Goal: Navigation & Orientation: Find specific page/section

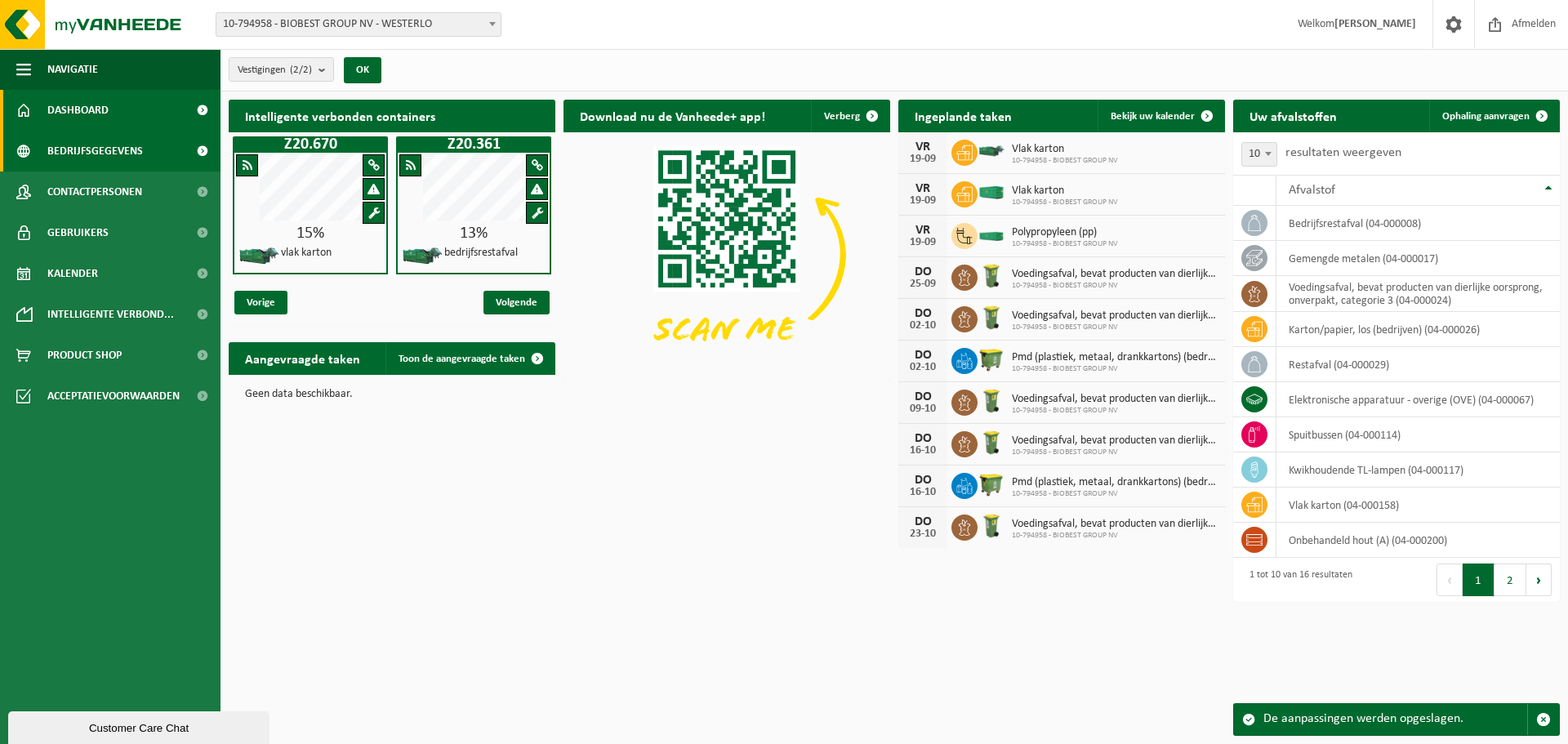
click at [85, 151] on span "Bedrijfsgegevens" at bounding box center [95, 151] width 96 height 41
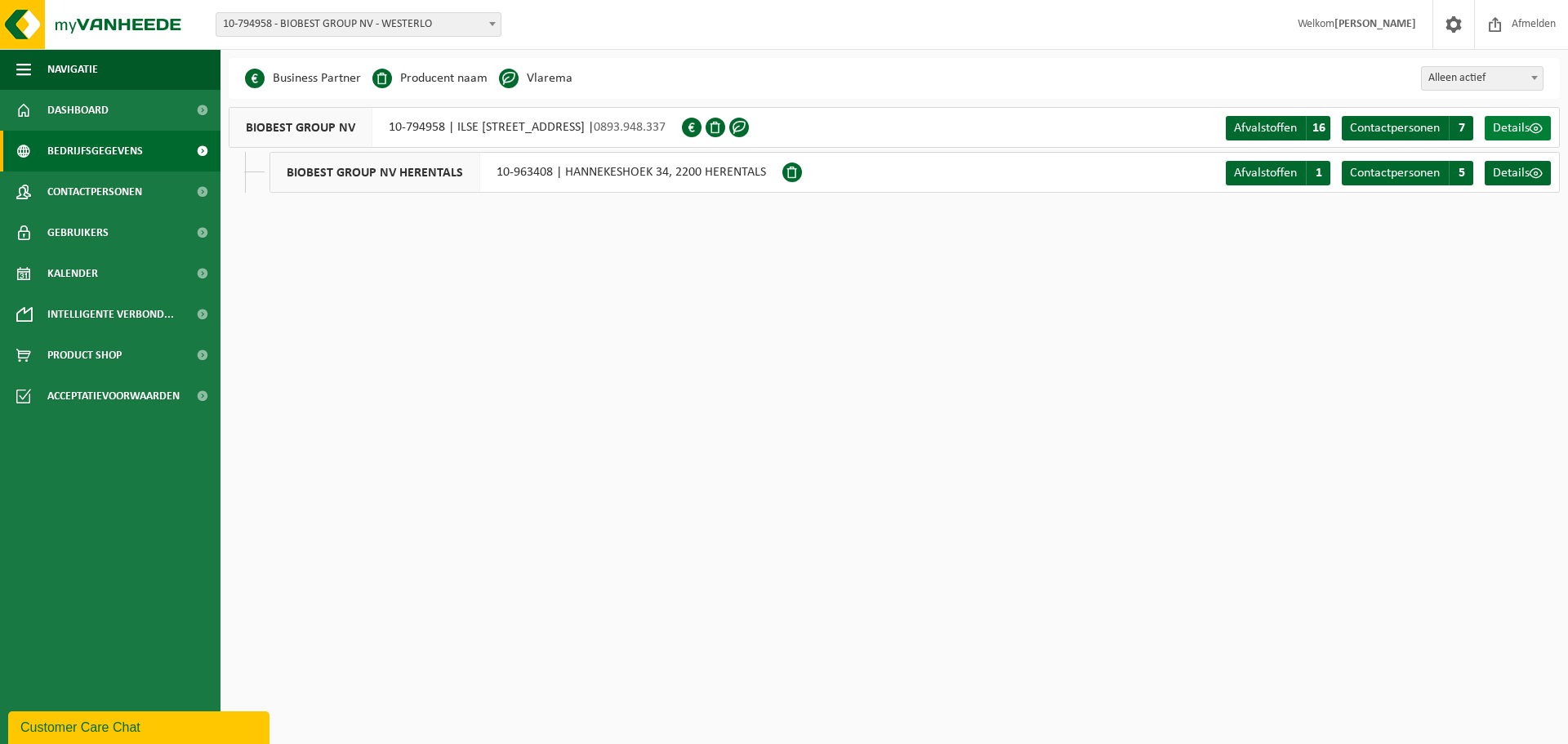
click at [1504, 123] on span "Details" at bounding box center [1511, 128] width 37 height 13
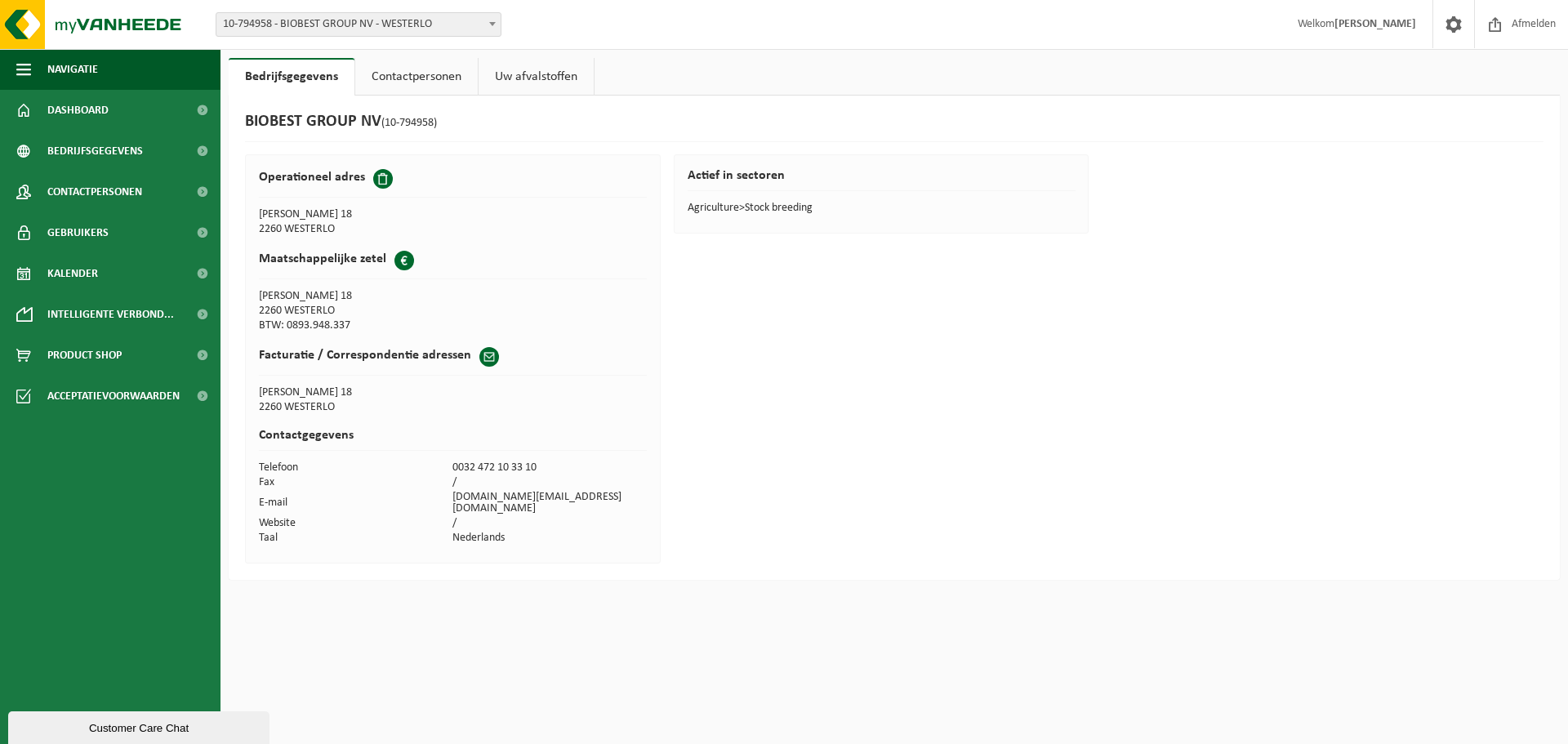
click at [422, 71] on link "Contactpersonen" at bounding box center [416, 77] width 122 height 38
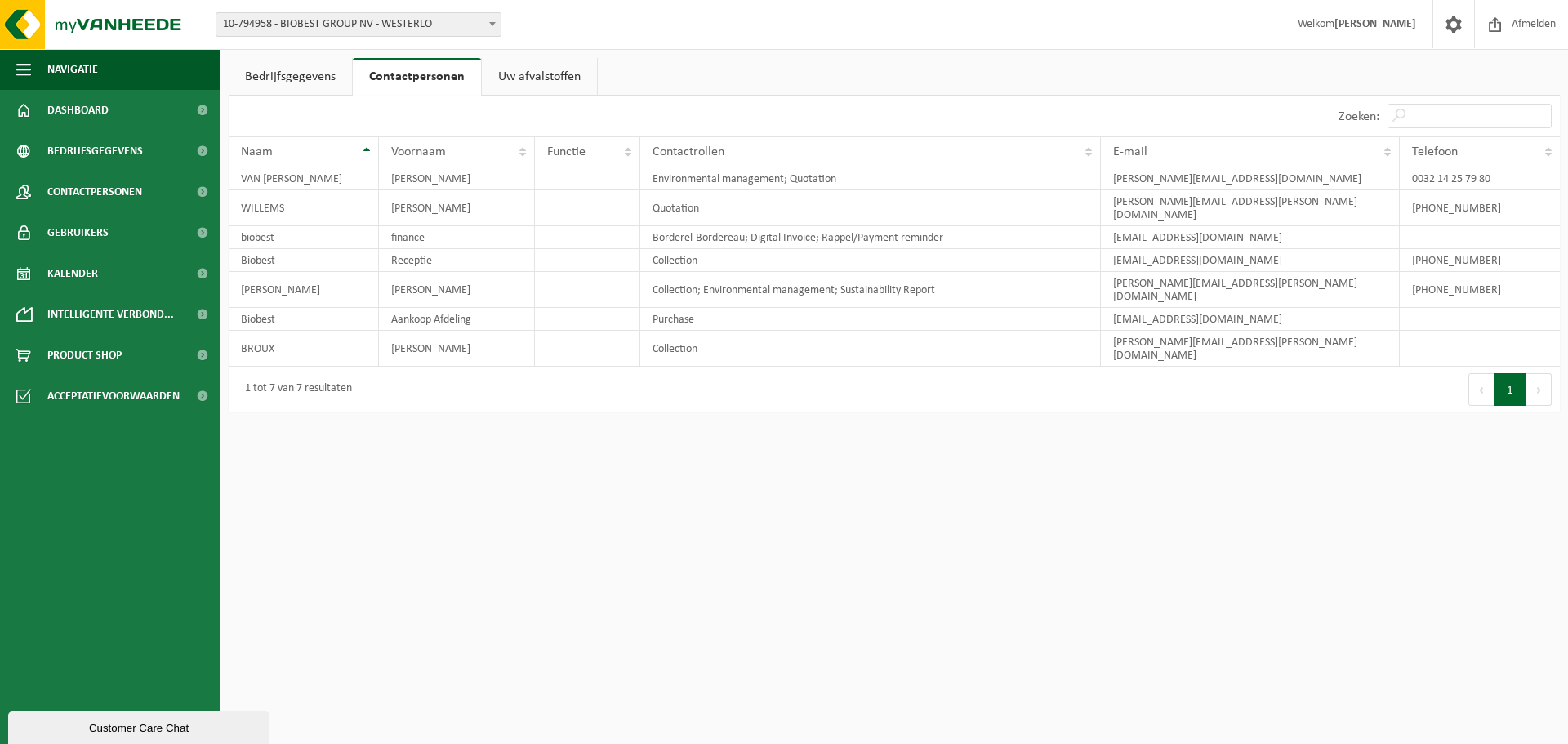
click at [525, 70] on link "Uw afvalstoffen" at bounding box center [539, 77] width 116 height 38
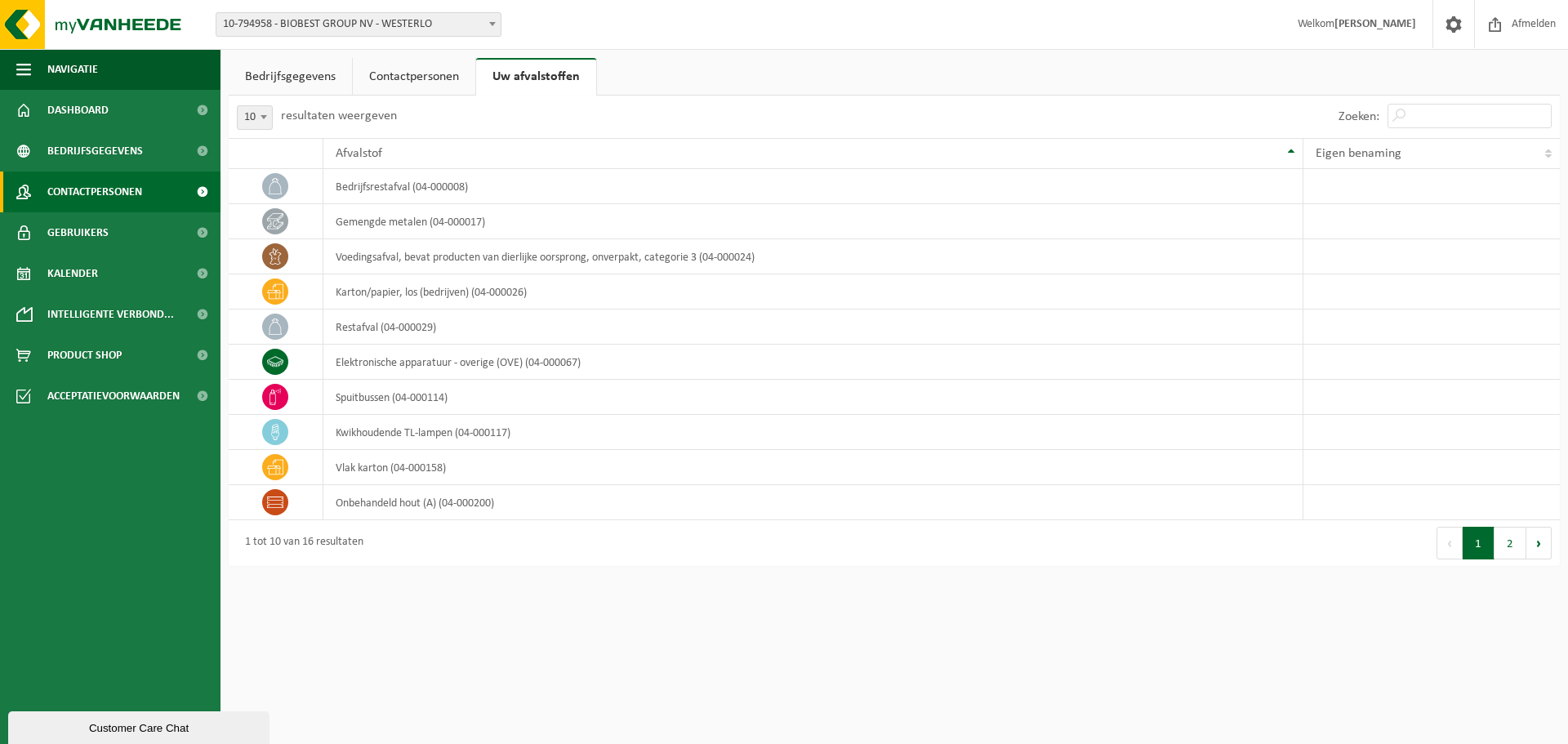
click at [72, 184] on span "Contactpersonen" at bounding box center [95, 192] width 95 height 41
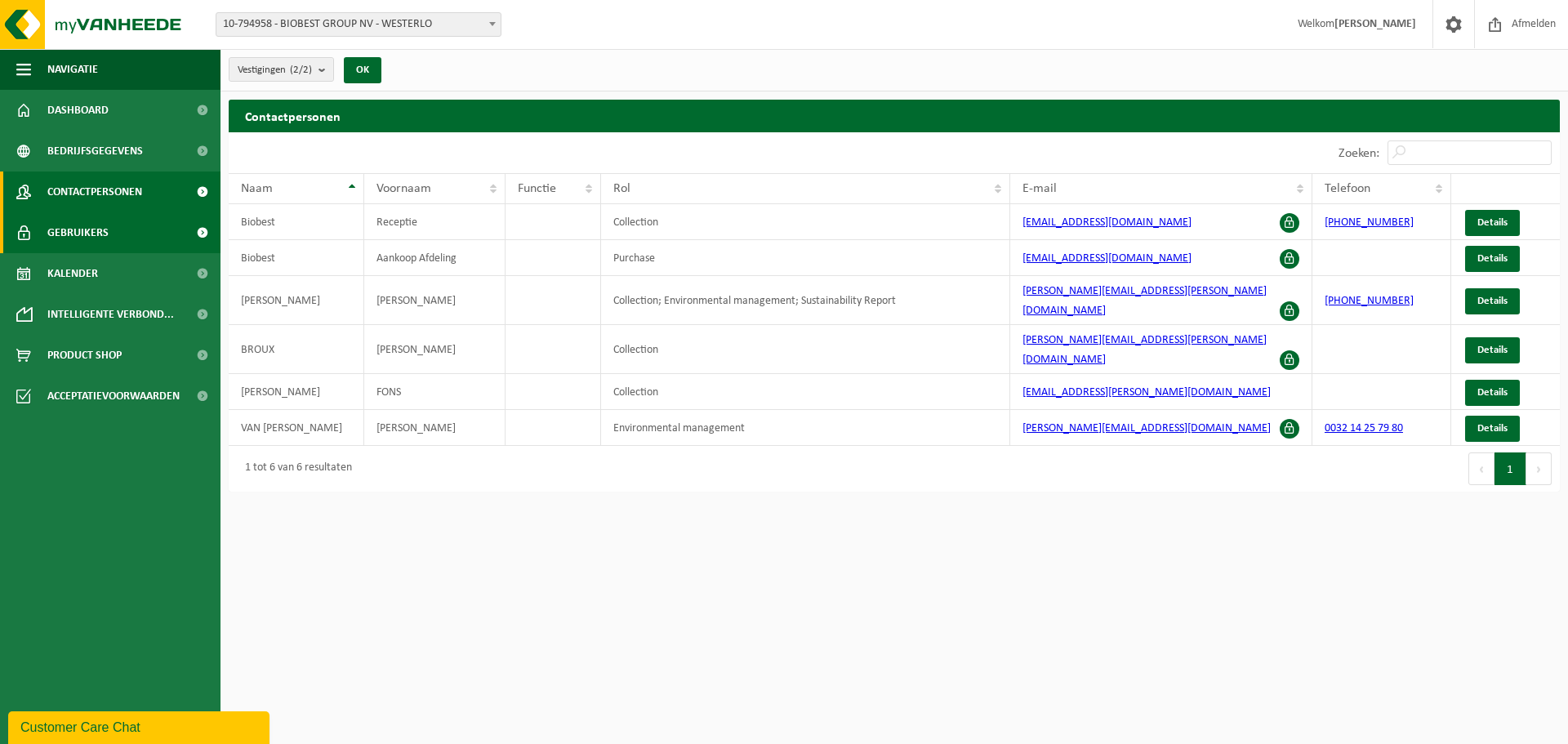
click at [84, 236] on span "Gebruikers" at bounding box center [78, 233] width 61 height 41
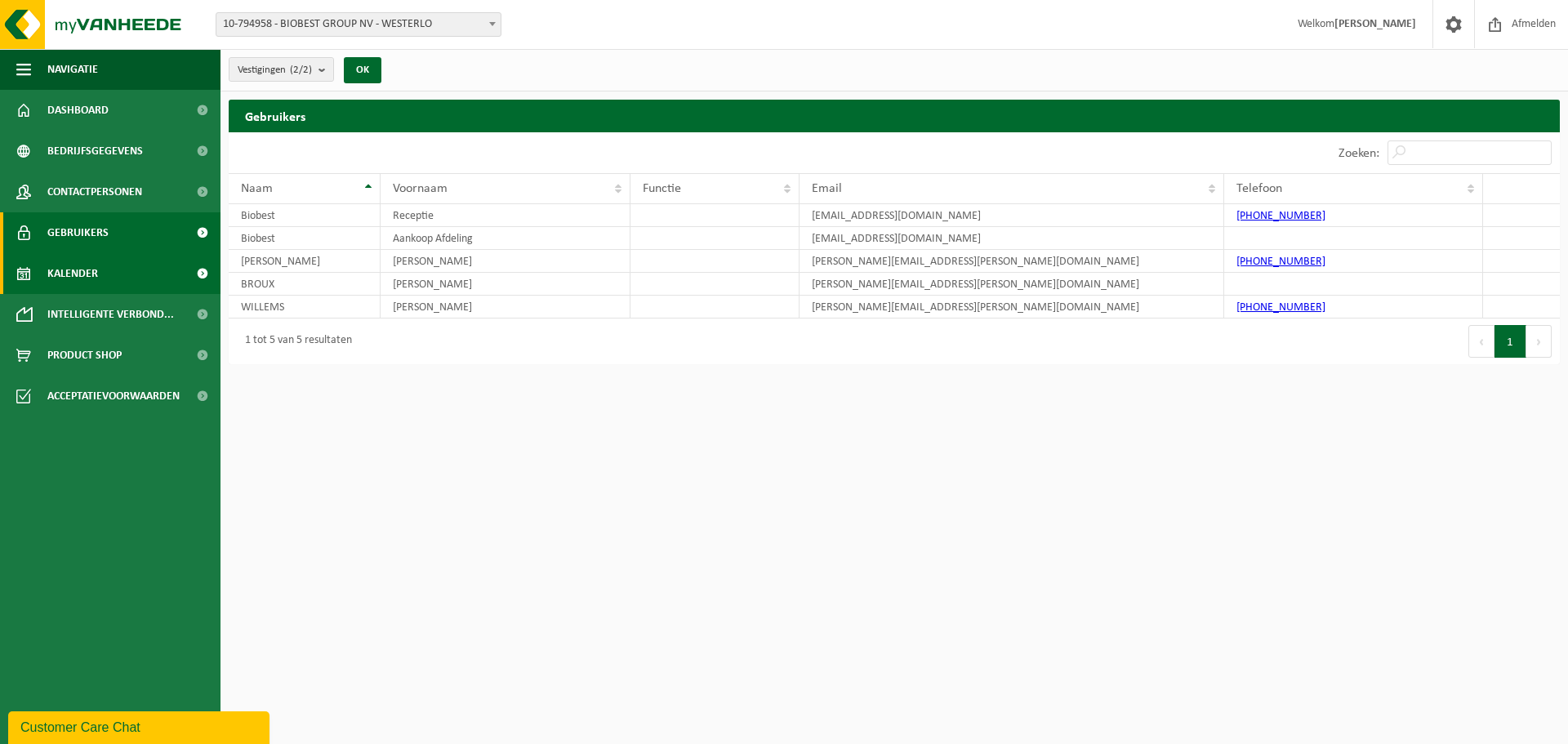
click at [86, 284] on span "Kalender" at bounding box center [73, 274] width 51 height 41
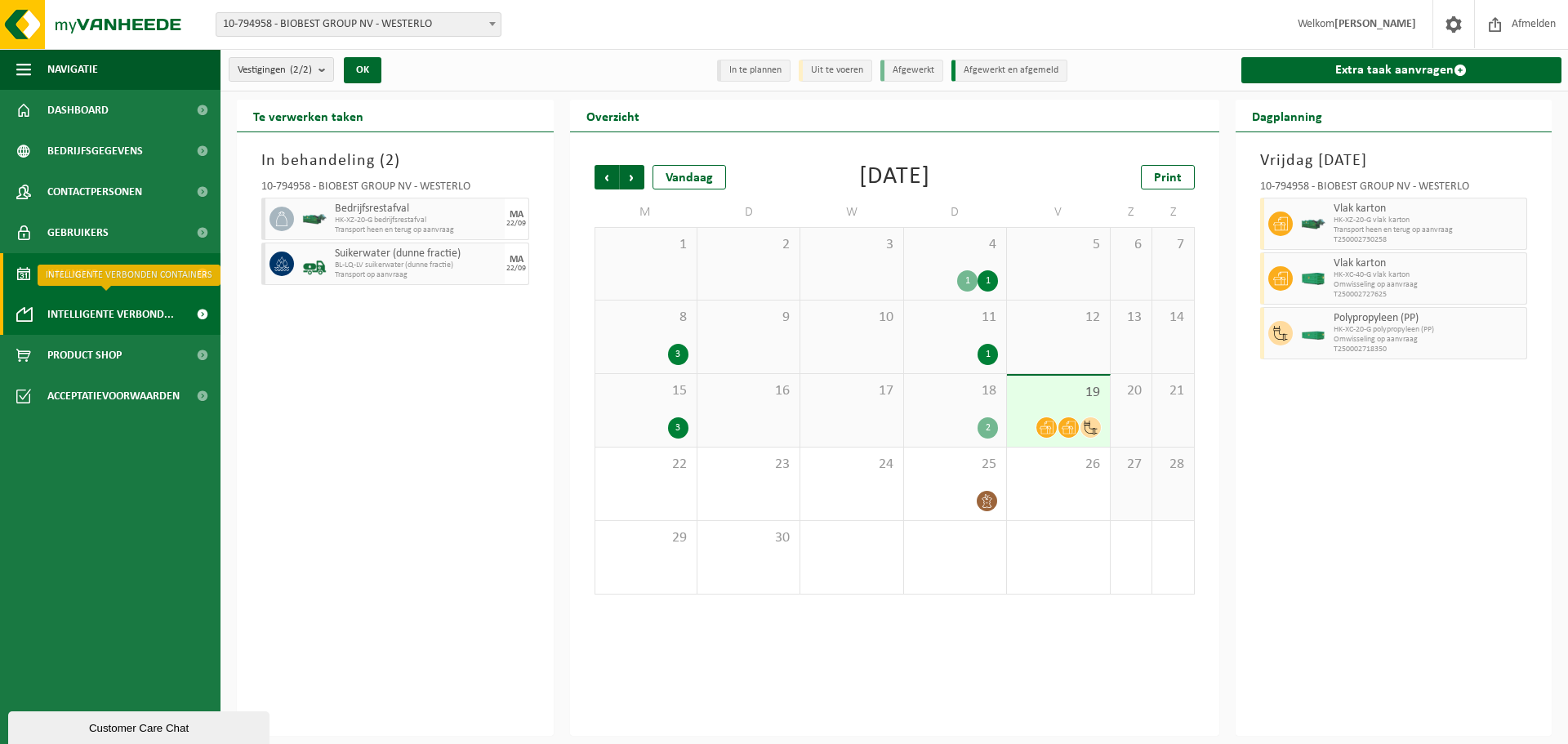
click at [107, 315] on span "Intelligente verbond..." at bounding box center [111, 315] width 126 height 41
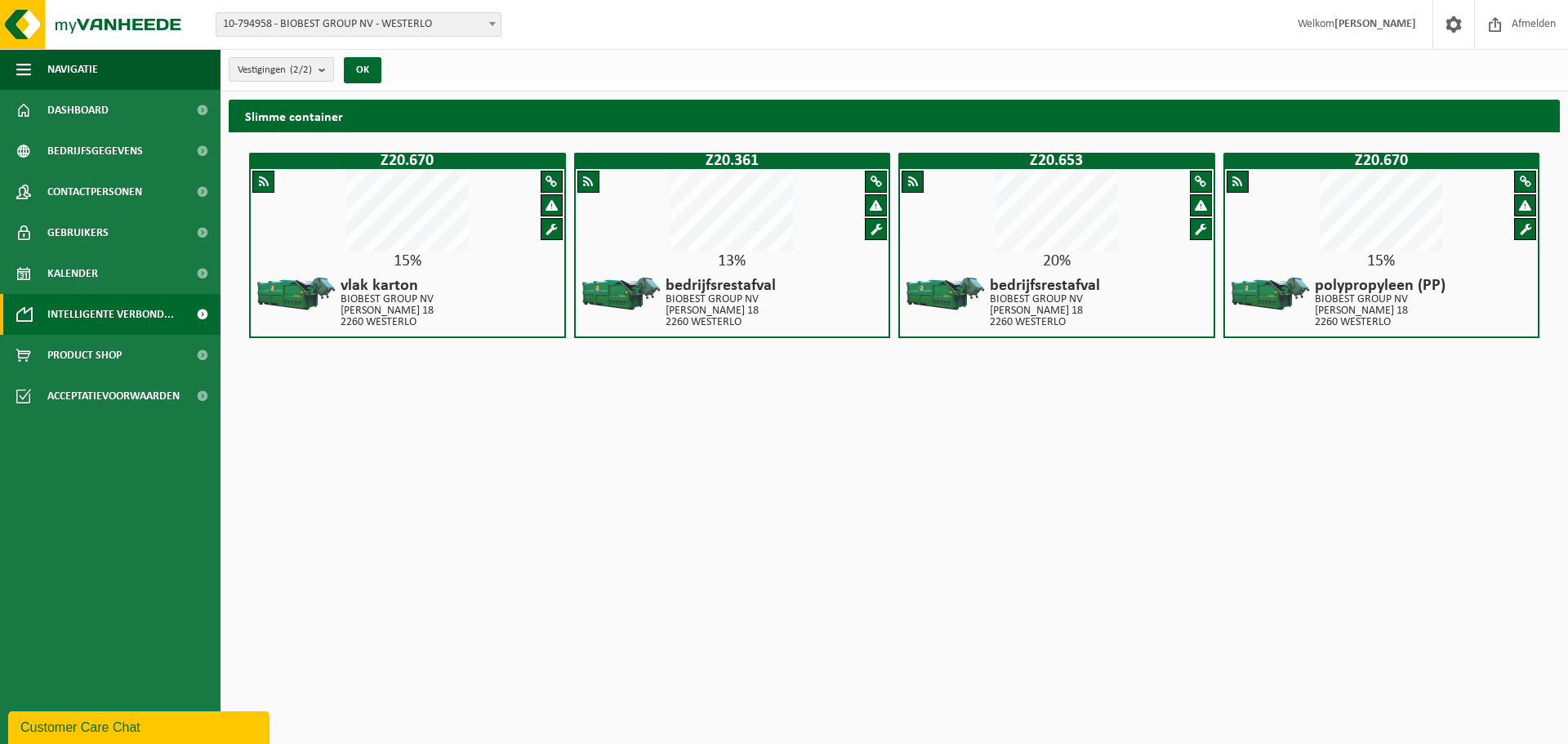
click at [257, 182] on div at bounding box center [263, 181] width 22 height 22
click at [552, 178] on span at bounding box center [552, 181] width 11 height 12
click at [121, 353] on span "Product Shop" at bounding box center [84, 356] width 75 height 41
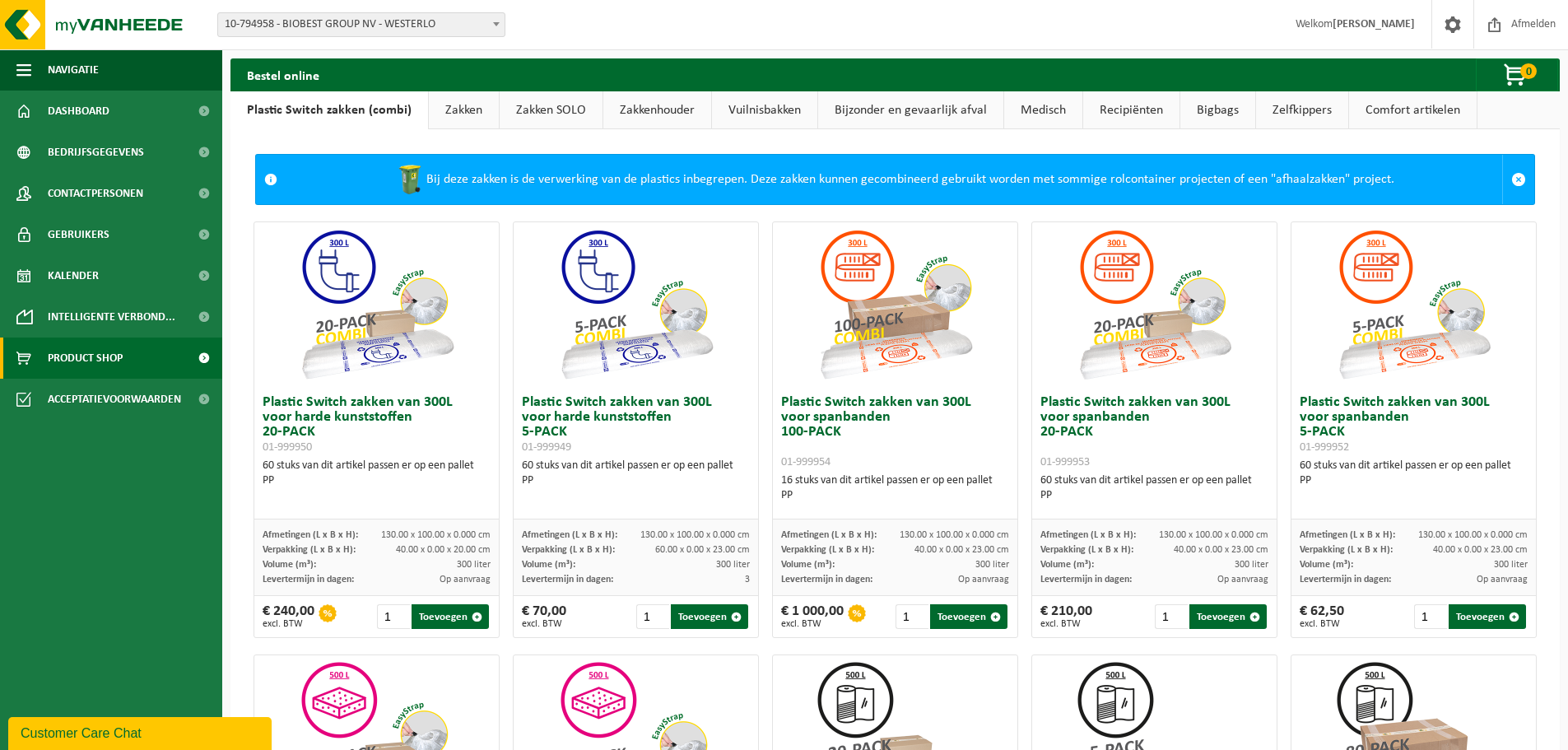
click at [450, 106] on link "Zakken" at bounding box center [463, 111] width 70 height 38
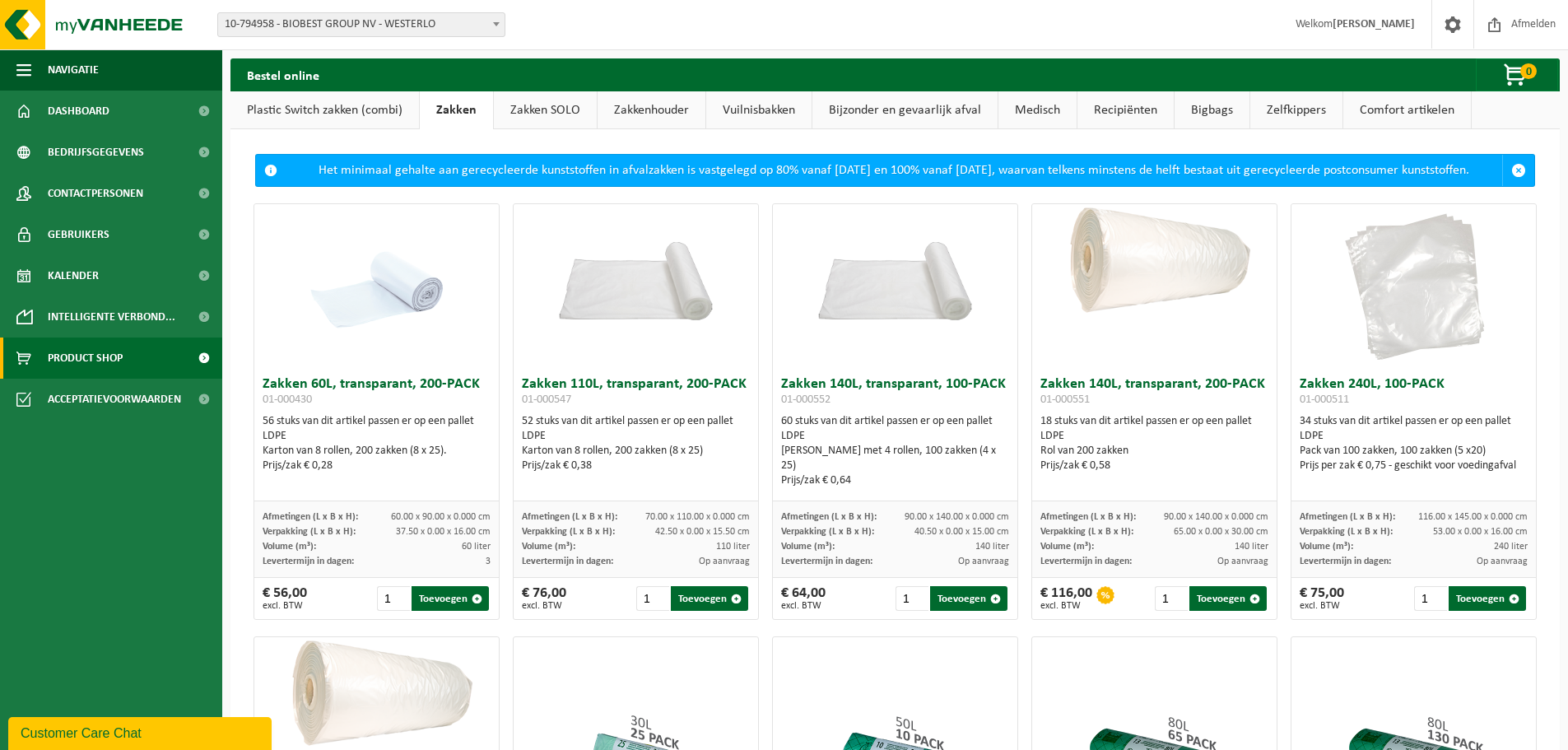
click at [649, 109] on link "Zakkenhouder" at bounding box center [651, 111] width 108 height 38
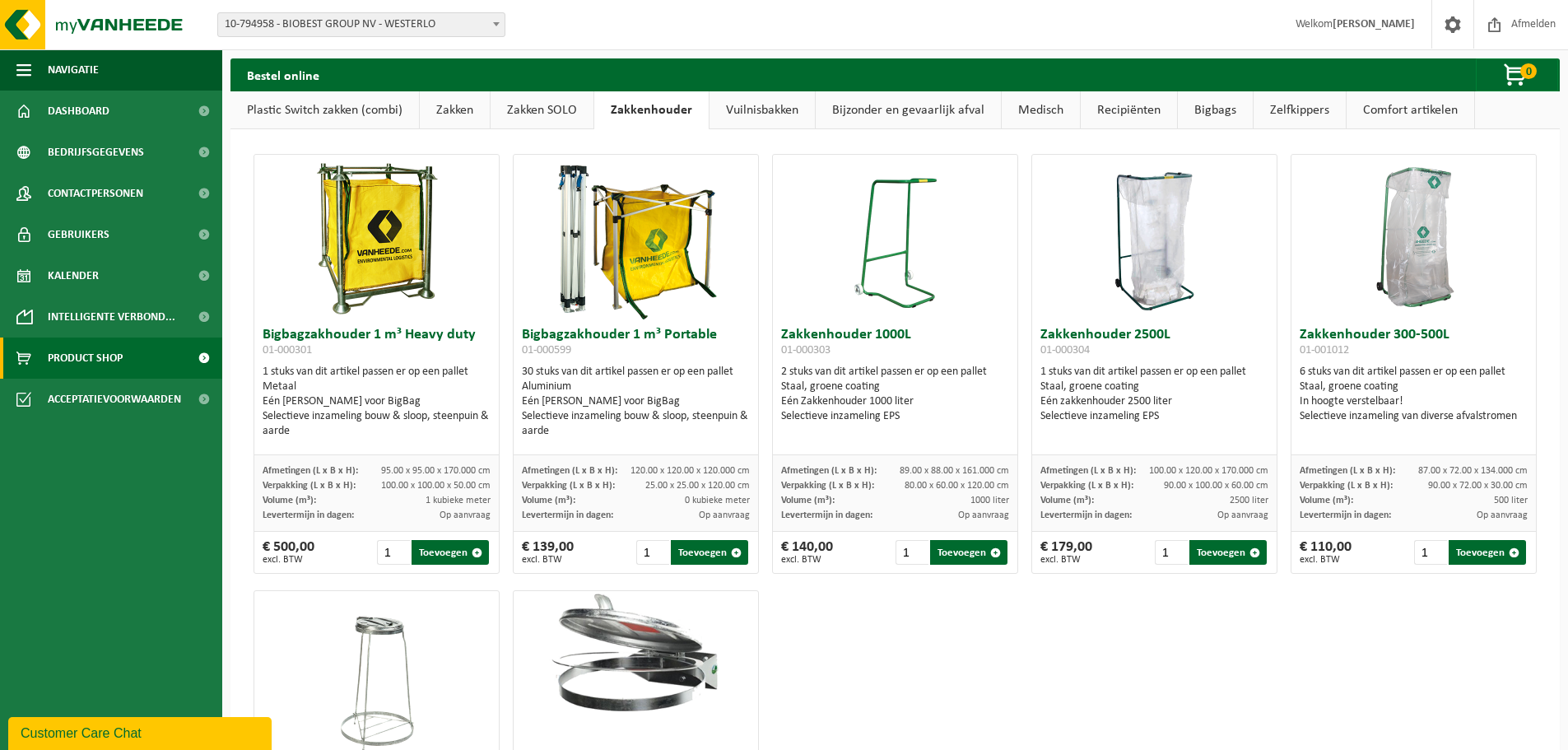
click at [741, 110] on link "Vuilnisbakken" at bounding box center [763, 111] width 106 height 38
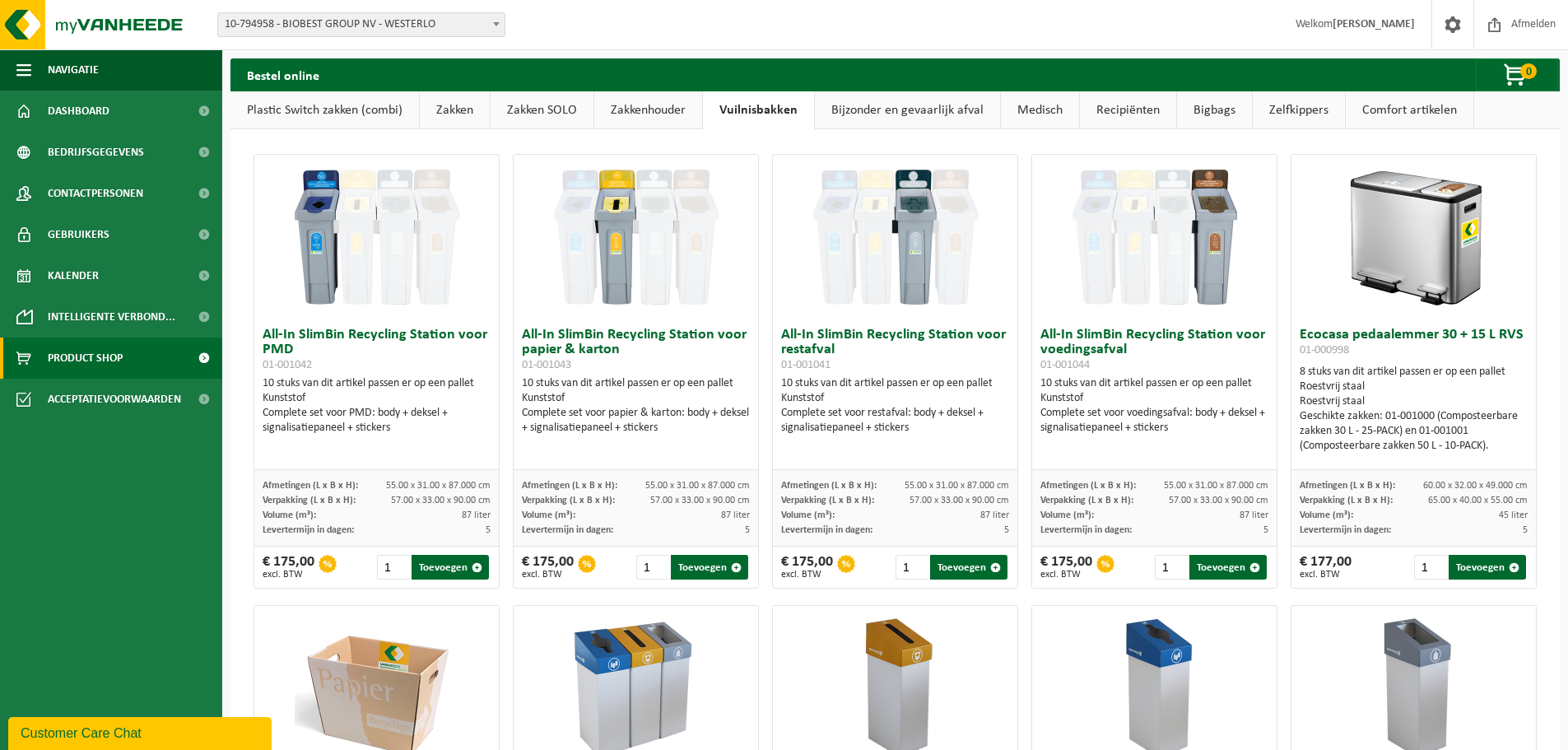
click at [856, 111] on link "Bijzonder en gevaarlijk afval" at bounding box center [908, 111] width 185 height 38
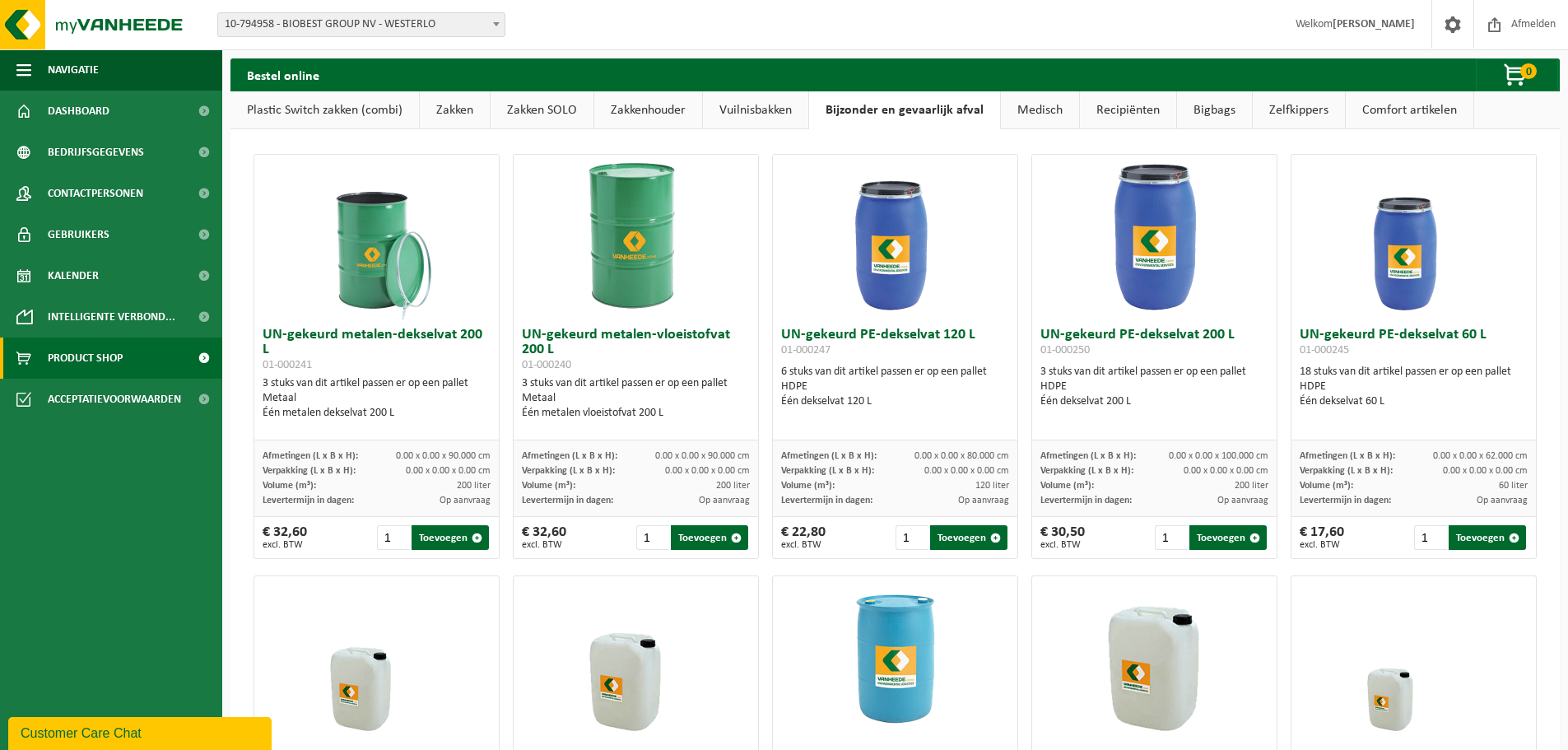
click at [1058, 115] on link "Medisch" at bounding box center [1040, 111] width 78 height 38
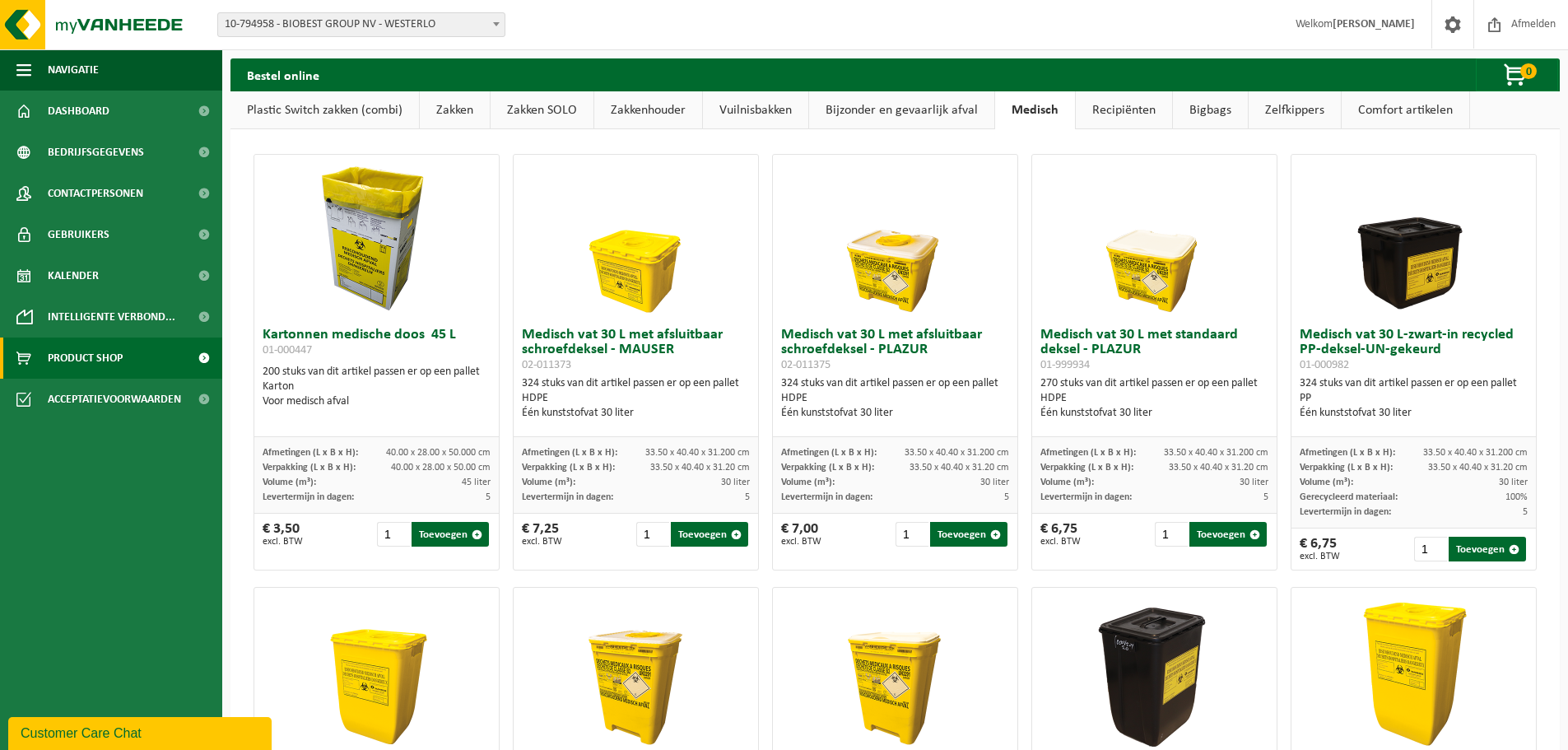
click at [1115, 112] on link "Recipiënten" at bounding box center [1124, 111] width 97 height 38
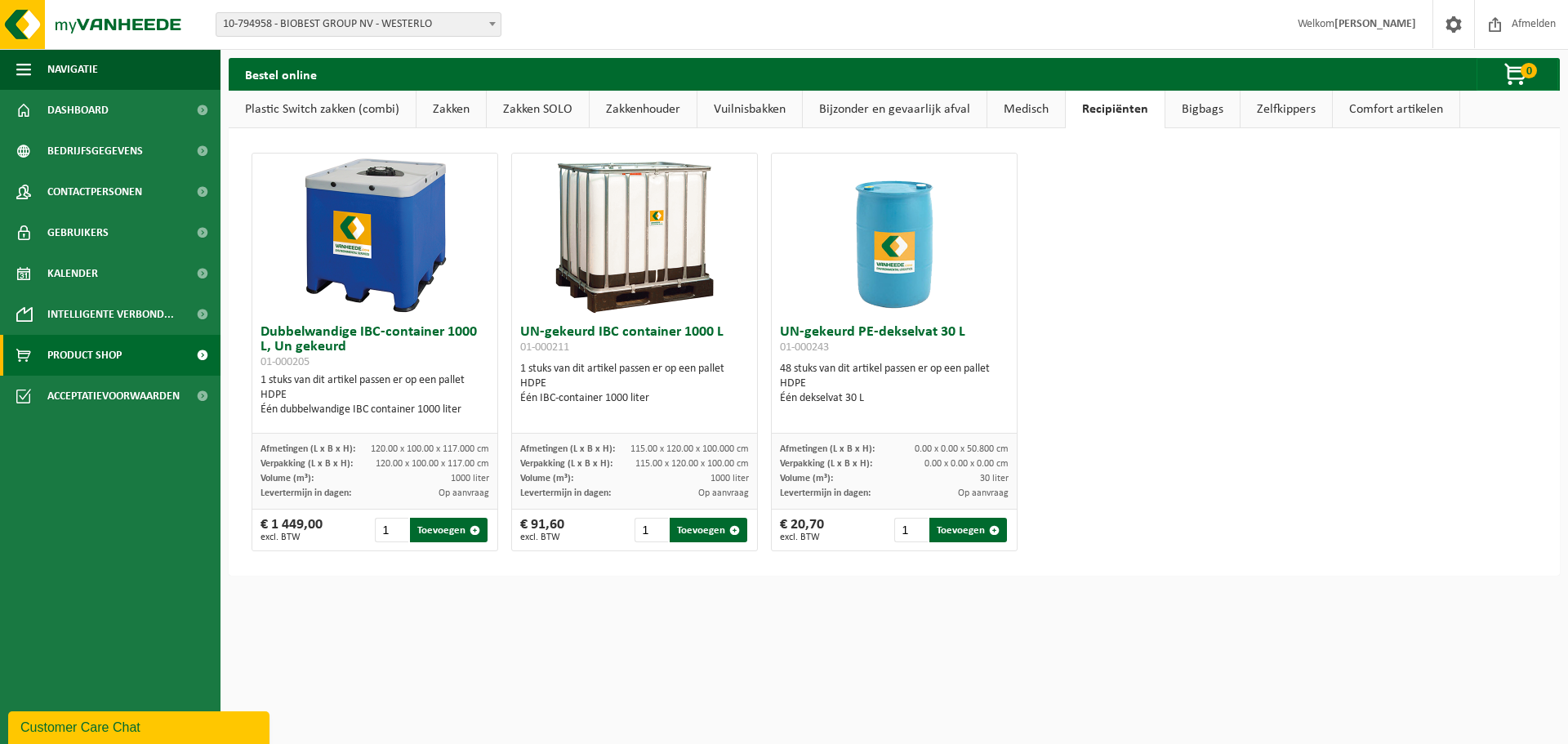
click at [1207, 111] on link "Bigbags" at bounding box center [1202, 110] width 75 height 38
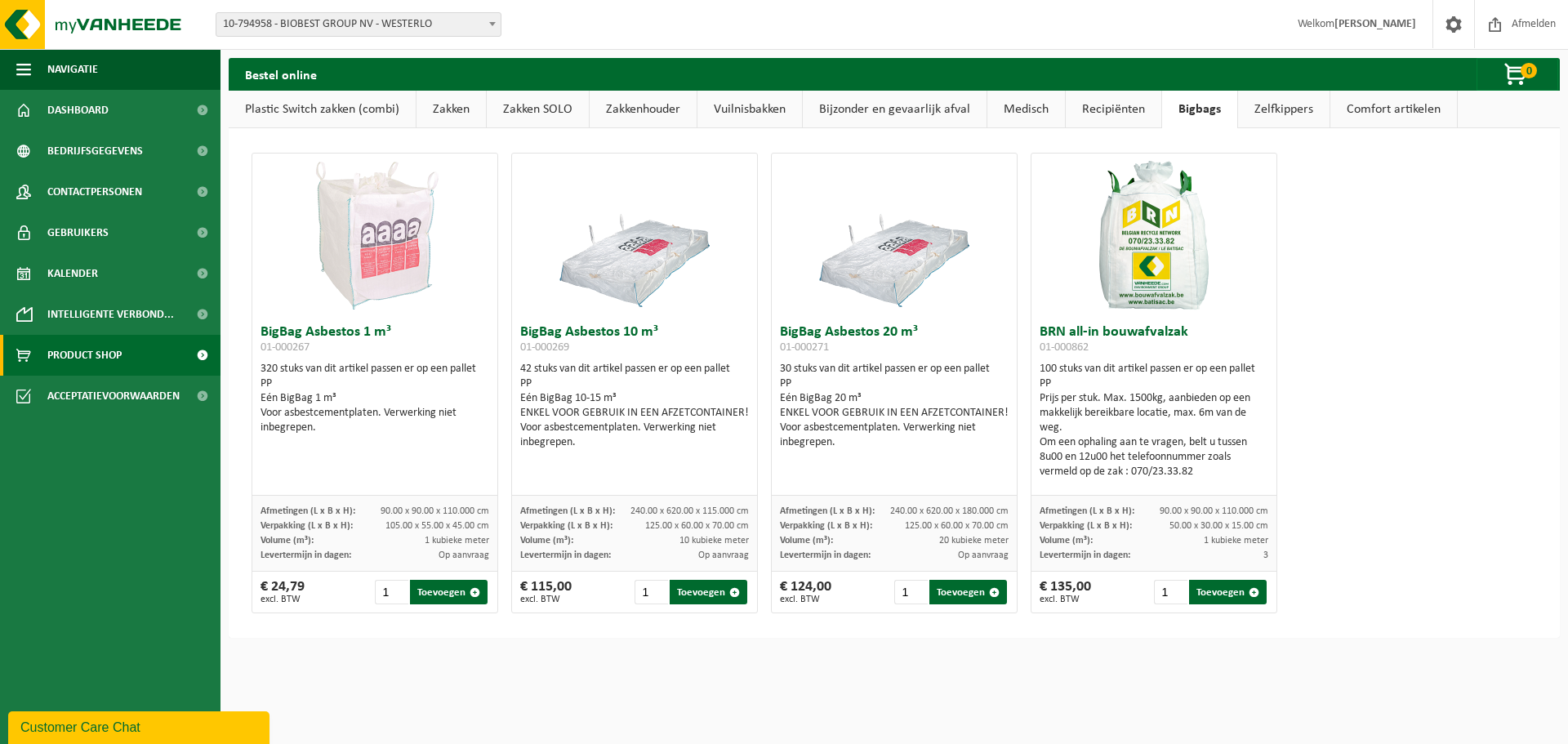
click at [1270, 110] on link "Zelfkippers" at bounding box center [1284, 110] width 92 height 38
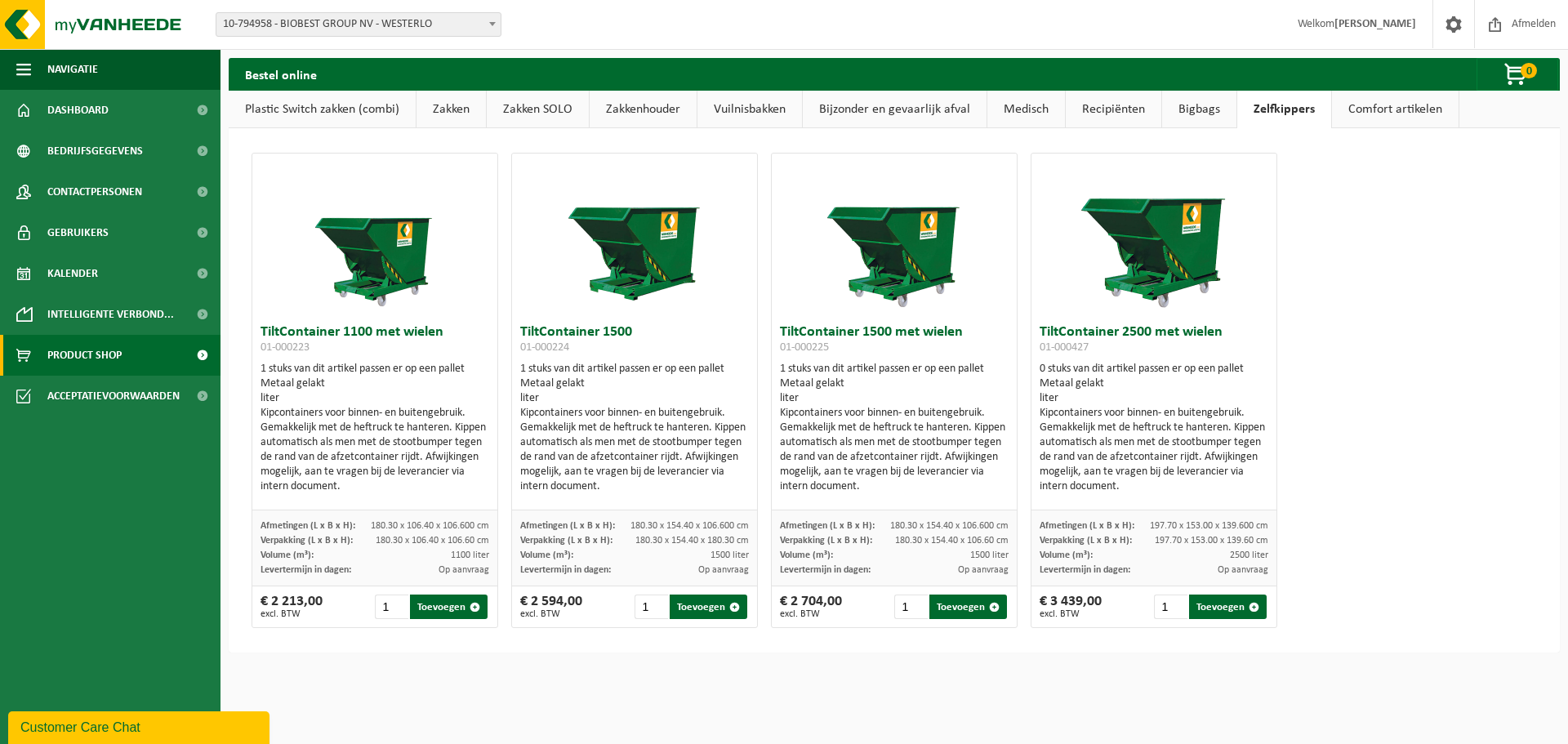
click at [1387, 110] on link "Comfort artikelen" at bounding box center [1395, 110] width 126 height 38
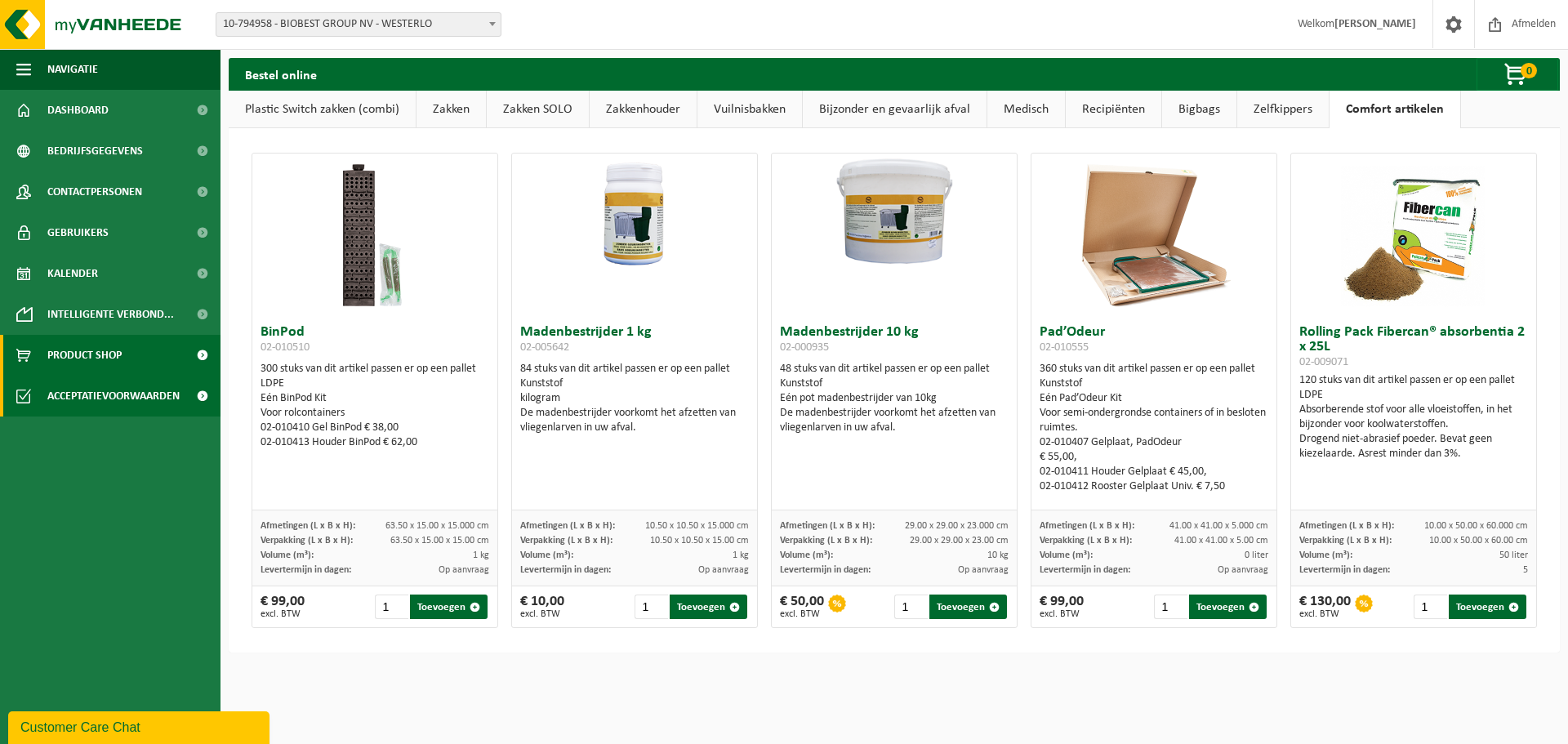
click at [125, 401] on span "Acceptatievoorwaarden" at bounding box center [113, 396] width 132 height 41
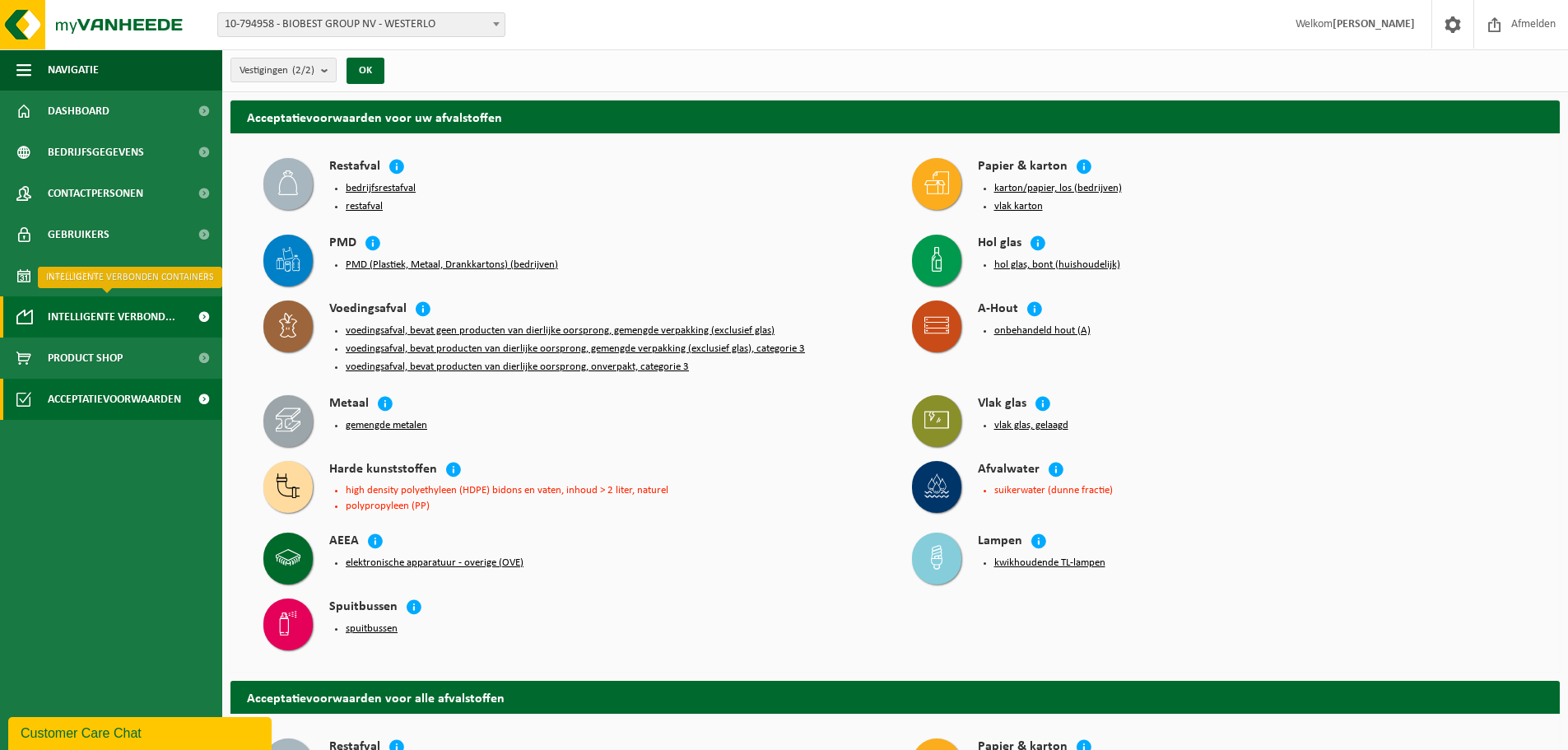
click at [79, 315] on span "Intelligente verbond..." at bounding box center [112, 317] width 127 height 41
